Goal: Task Accomplishment & Management: Manage account settings

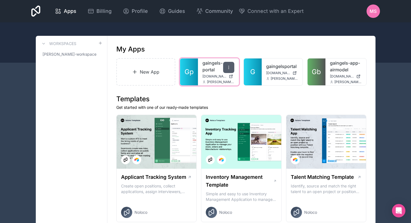
click at [229, 67] on icon at bounding box center [228, 67] width 4 height 4
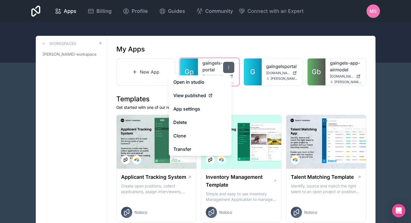
click at [229, 67] on icon at bounding box center [228, 67] width 4 height 4
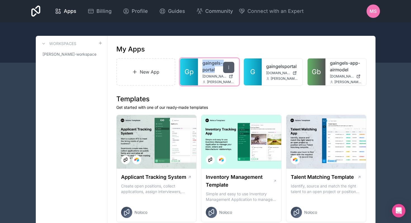
click at [229, 65] on icon at bounding box center [228, 67] width 4 height 4
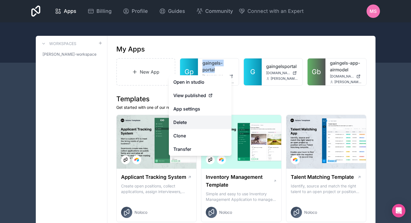
click at [195, 121] on button "Delete" at bounding box center [200, 121] width 63 height 13
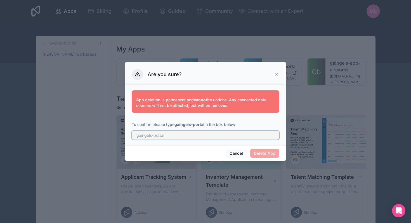
click at [186, 134] on input "text" at bounding box center [206, 135] width 148 height 9
type input "gaingels-portal"
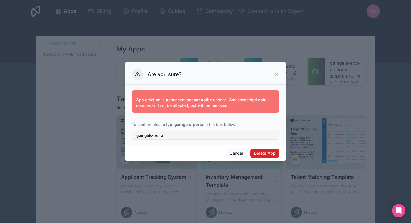
click at [270, 155] on button "Delete App" at bounding box center [264, 153] width 29 height 9
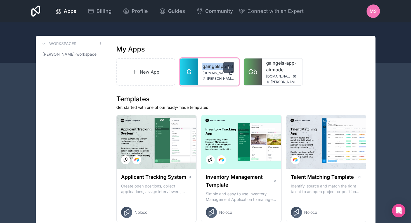
click at [230, 68] on icon at bounding box center [228, 67] width 4 height 4
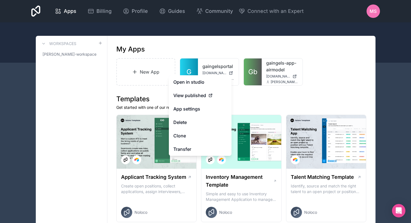
click at [278, 94] on h1 "Templates" at bounding box center [241, 98] width 250 height 9
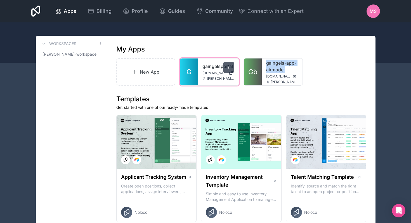
click at [226, 67] on div at bounding box center [228, 67] width 11 height 11
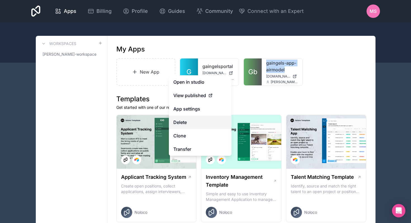
click at [199, 119] on button "Delete" at bounding box center [200, 121] width 63 height 13
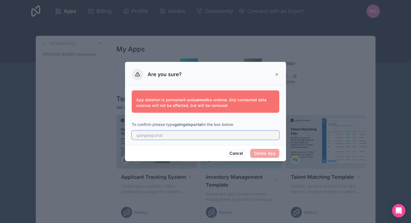
click at [207, 135] on input "text" at bounding box center [206, 135] width 148 height 9
type input "gaingelsportal"
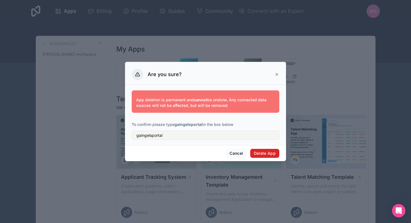
click at [271, 155] on button "Delete App" at bounding box center [264, 153] width 29 height 9
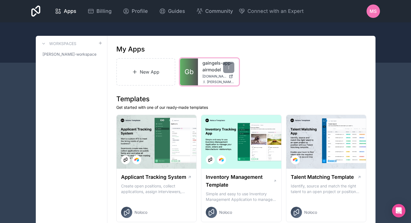
click at [232, 76] on icon at bounding box center [230, 76] width 3 height 3
